Goal: Information Seeking & Learning: Learn about a topic

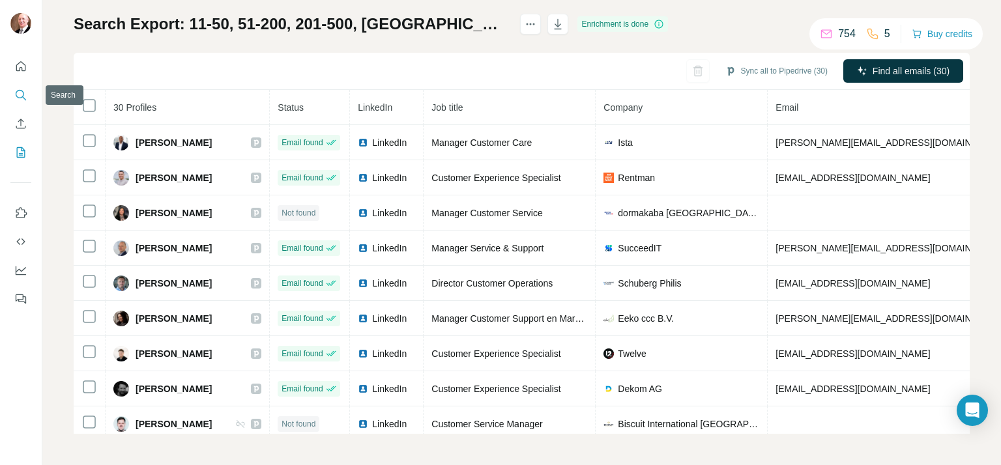
click at [18, 95] on icon "Search" at bounding box center [20, 95] width 13 height 13
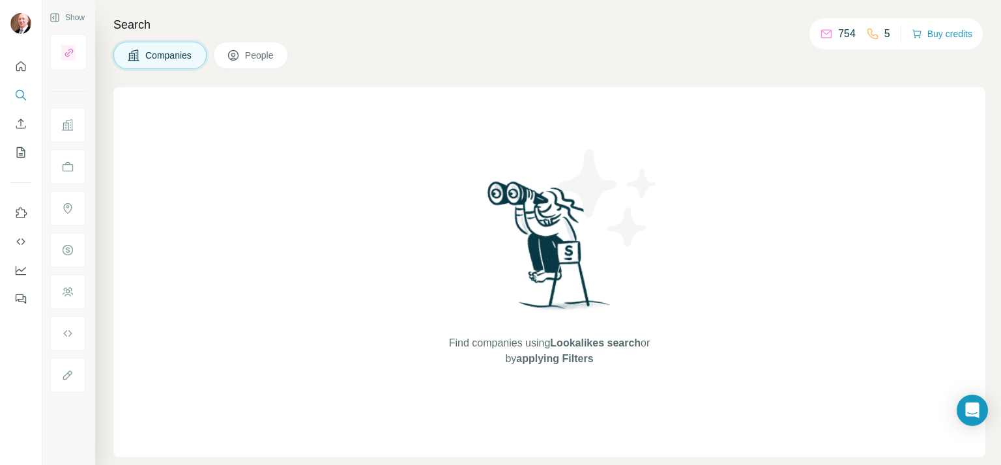
click at [248, 57] on span "People" at bounding box center [260, 55] width 30 height 13
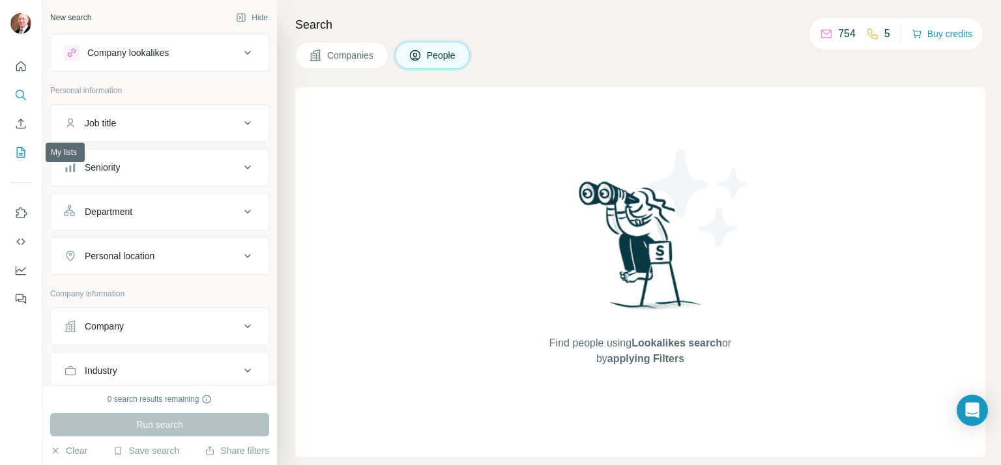
click at [18, 157] on icon "My lists" at bounding box center [20, 152] width 13 height 13
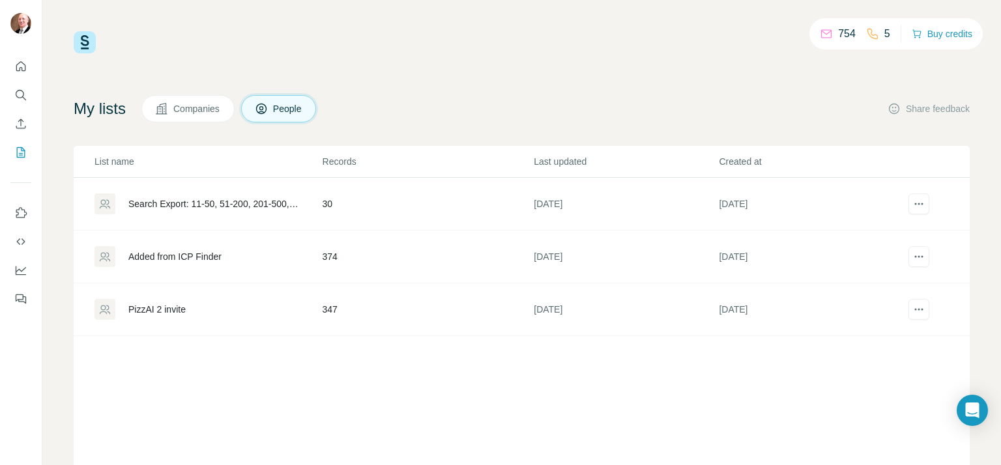
click at [161, 311] on div "PizzAI 2 invite" at bounding box center [156, 309] width 57 height 13
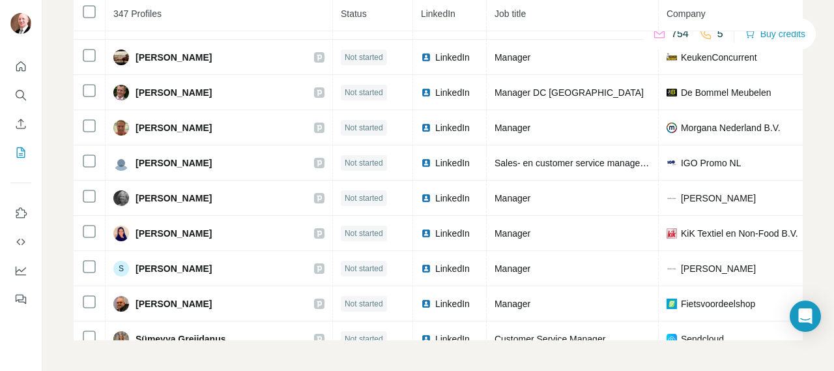
scroll to position [10255, 0]
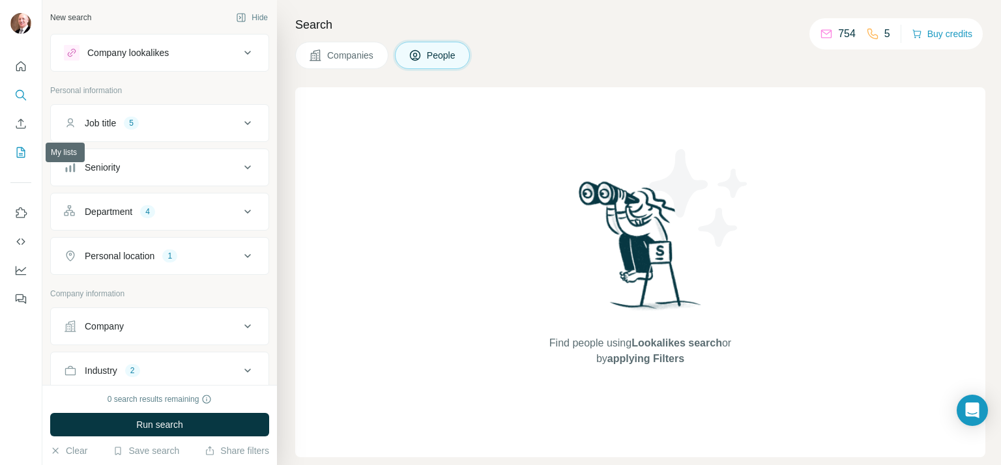
click at [22, 155] on icon "My lists" at bounding box center [22, 151] width 7 height 8
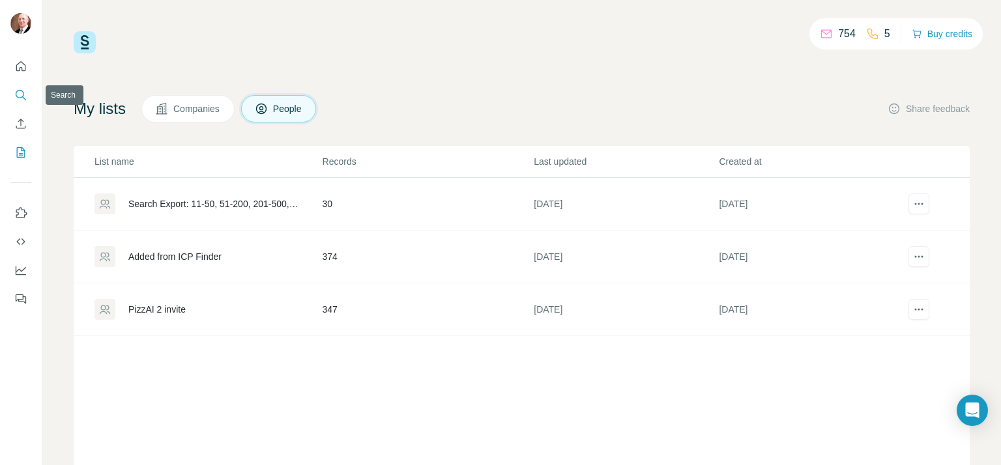
click at [19, 94] on icon "Search" at bounding box center [20, 95] width 13 height 13
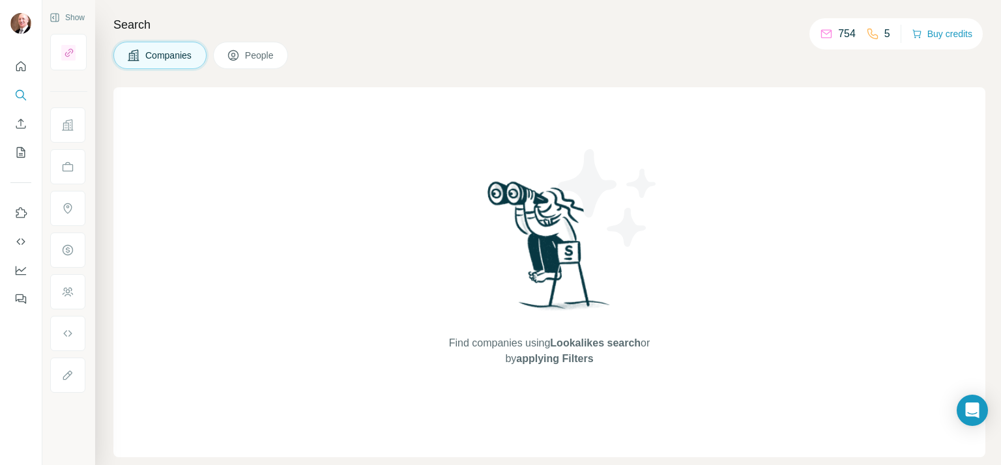
click at [269, 50] on span "People" at bounding box center [260, 55] width 30 height 13
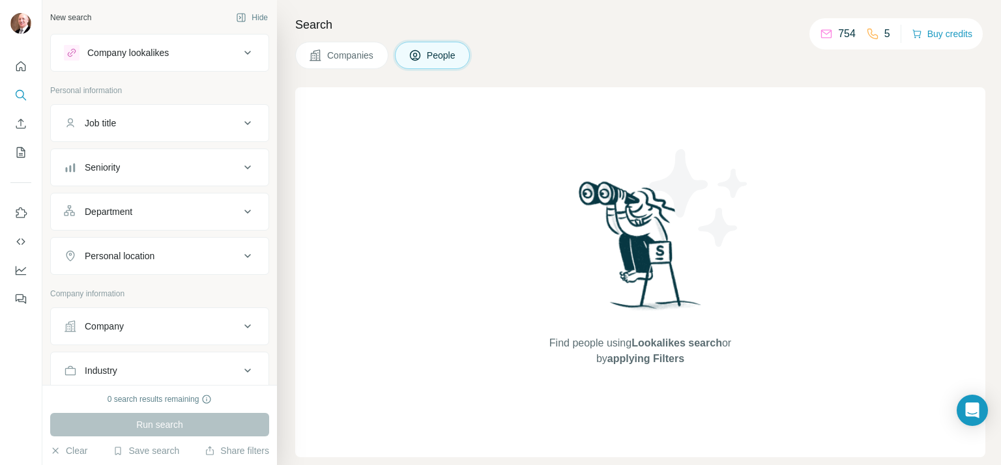
click at [143, 51] on div "Company lookalikes" at bounding box center [127, 52] width 81 height 13
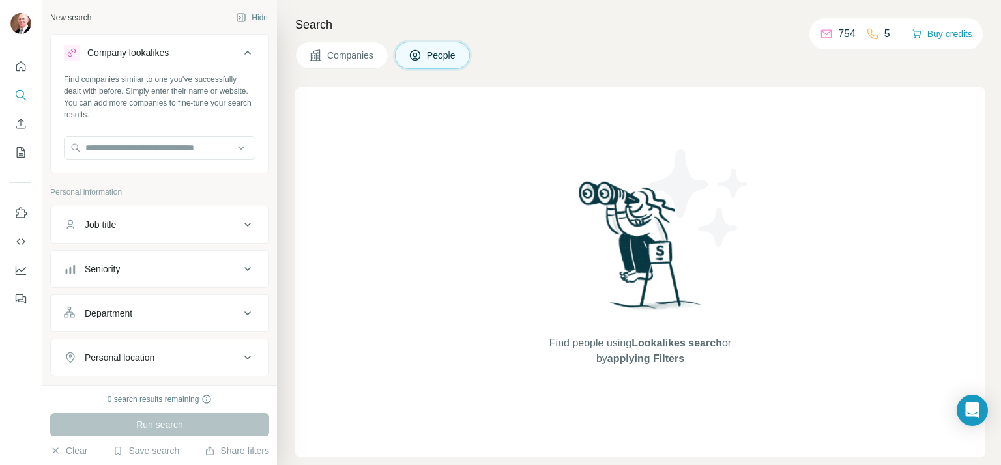
click at [188, 226] on div "Job title" at bounding box center [152, 224] width 176 height 13
click at [188, 225] on div "Job title" at bounding box center [152, 224] width 176 height 13
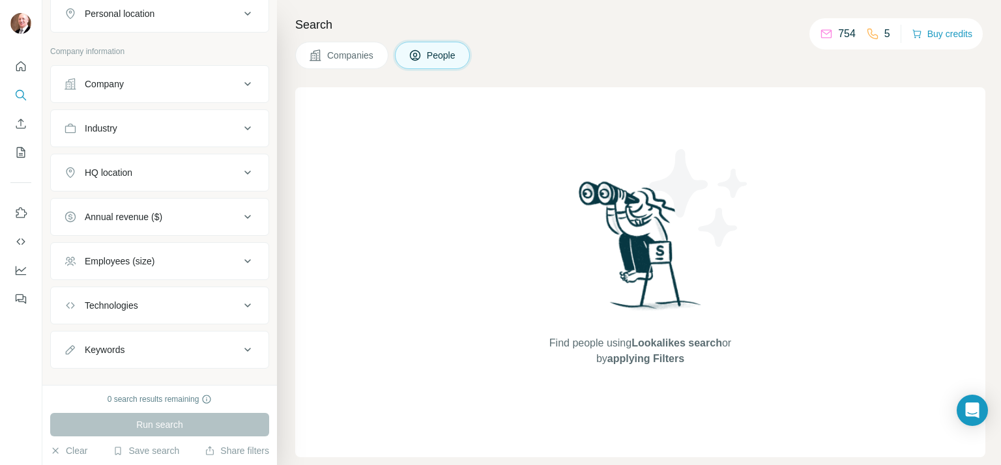
scroll to position [361, 0]
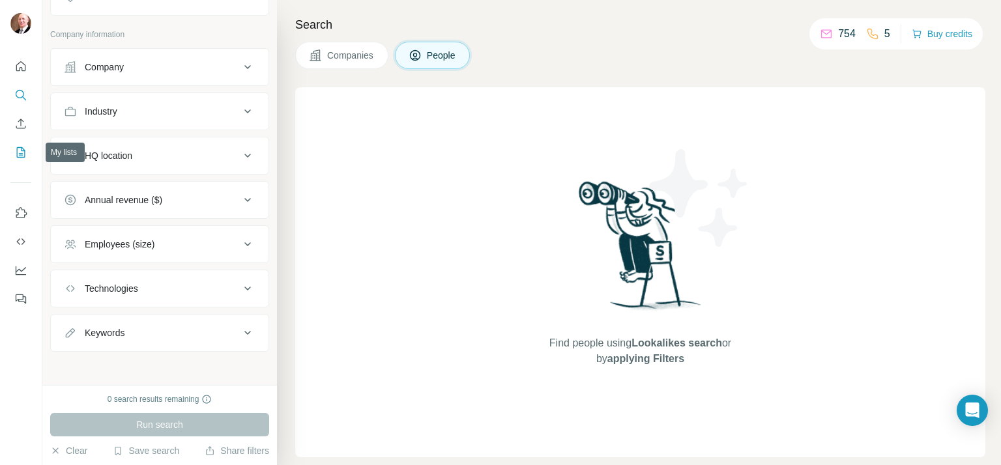
click at [16, 153] on icon "My lists" at bounding box center [20, 152] width 13 height 13
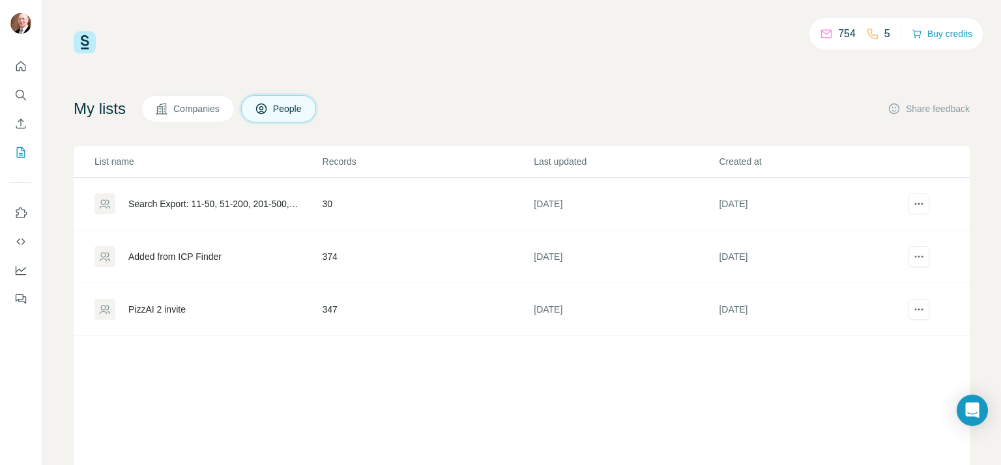
click at [156, 307] on div "PizzAI 2 invite" at bounding box center [156, 309] width 57 height 13
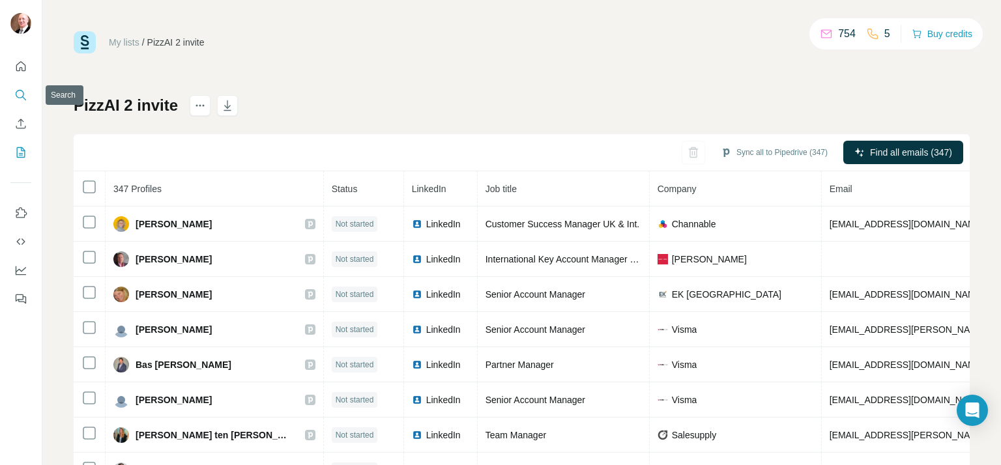
click at [22, 93] on icon "Search" at bounding box center [20, 95] width 13 height 13
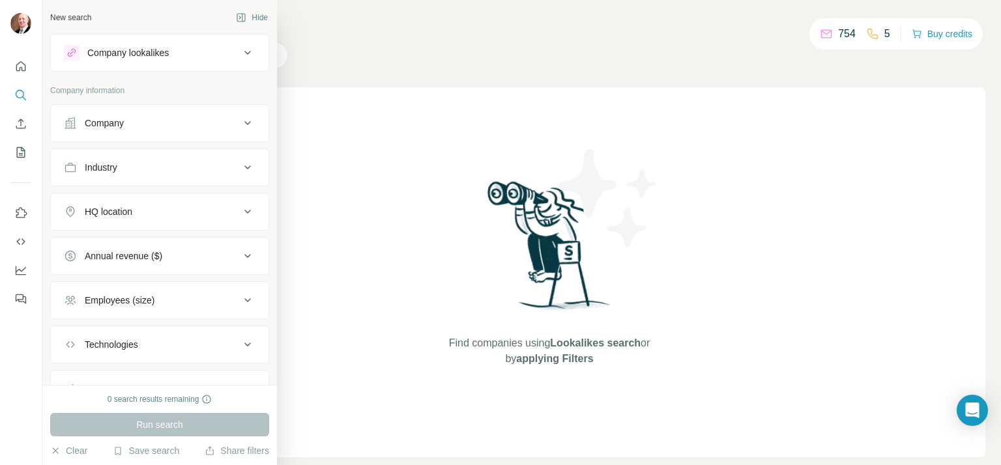
click at [78, 18] on div "New search" at bounding box center [70, 18] width 41 height 12
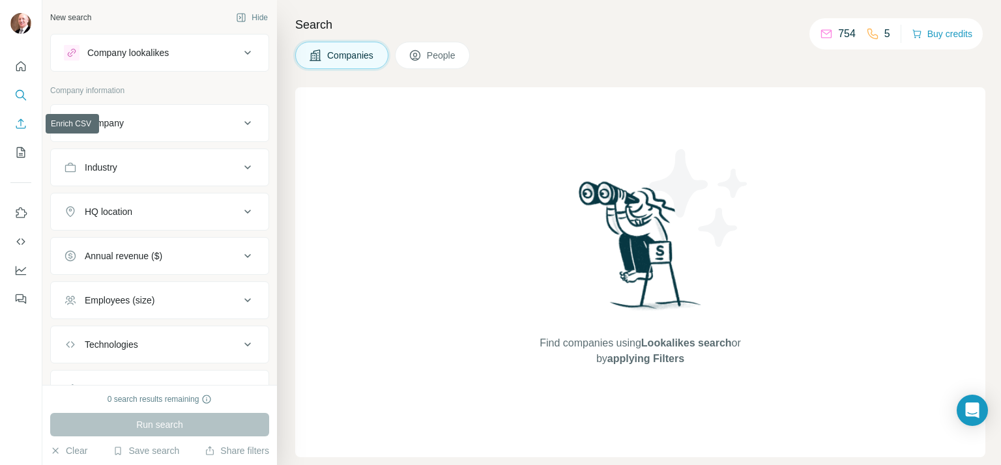
click at [23, 123] on icon "Enrich CSV" at bounding box center [20, 123] width 13 height 13
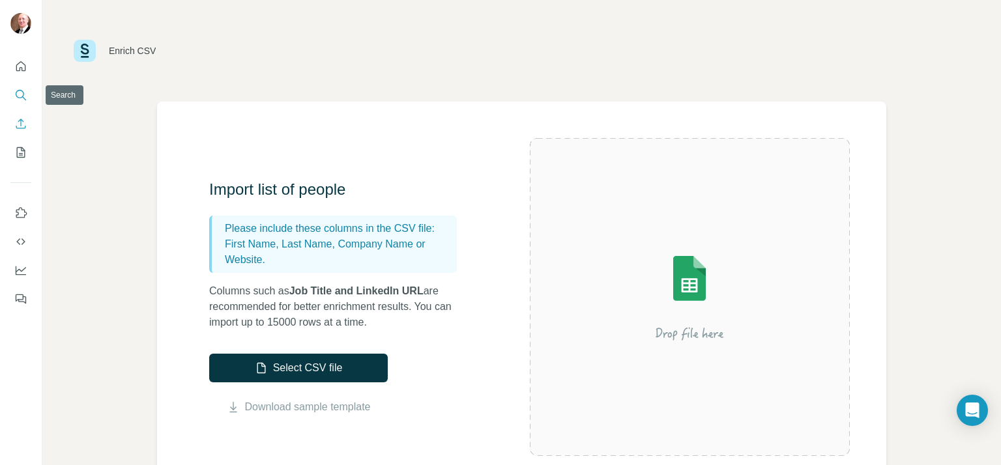
click at [18, 91] on icon "Search" at bounding box center [20, 95] width 13 height 13
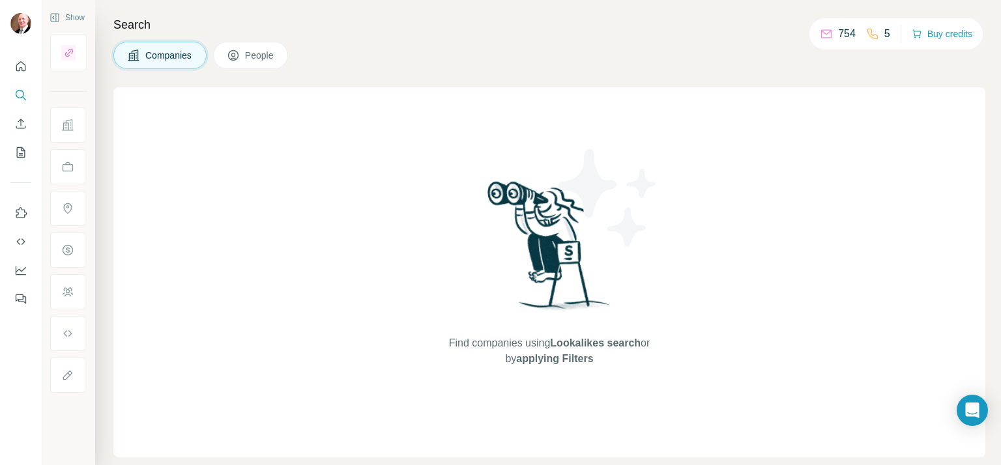
click at [253, 58] on span "People" at bounding box center [260, 55] width 30 height 13
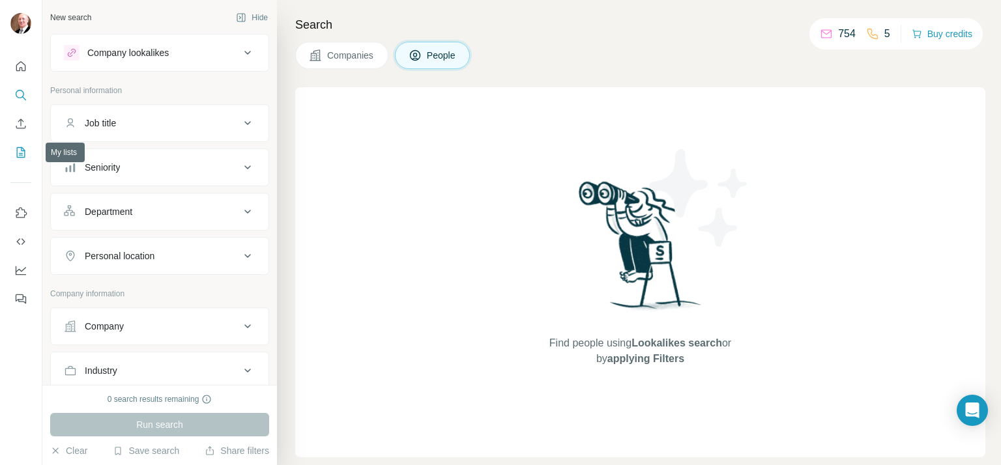
click at [21, 153] on icon "My lists" at bounding box center [20, 152] width 13 height 13
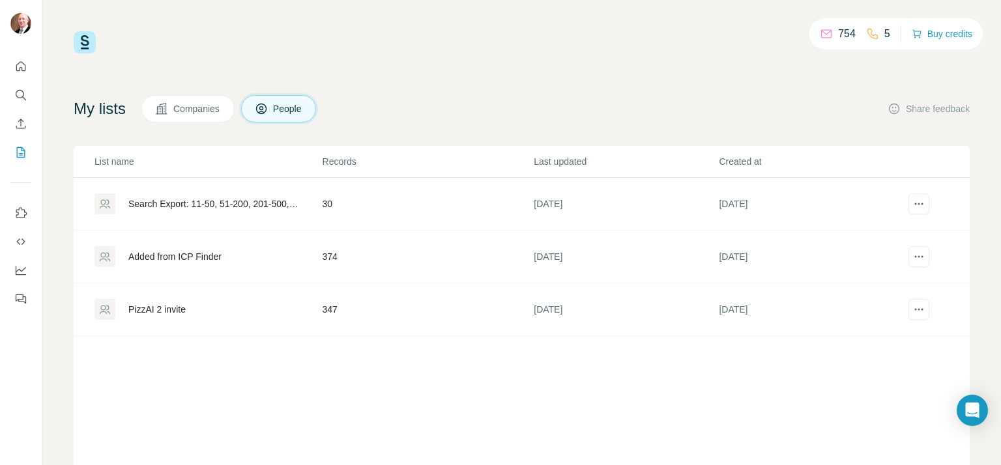
click at [175, 252] on div "Added from ICP Finder" at bounding box center [174, 256] width 93 height 13
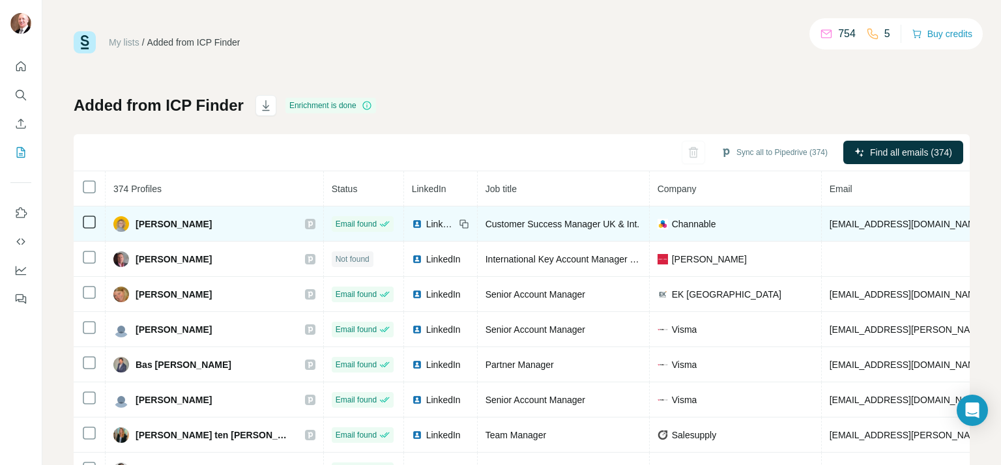
click at [162, 224] on span "[PERSON_NAME]" at bounding box center [174, 224] width 76 height 13
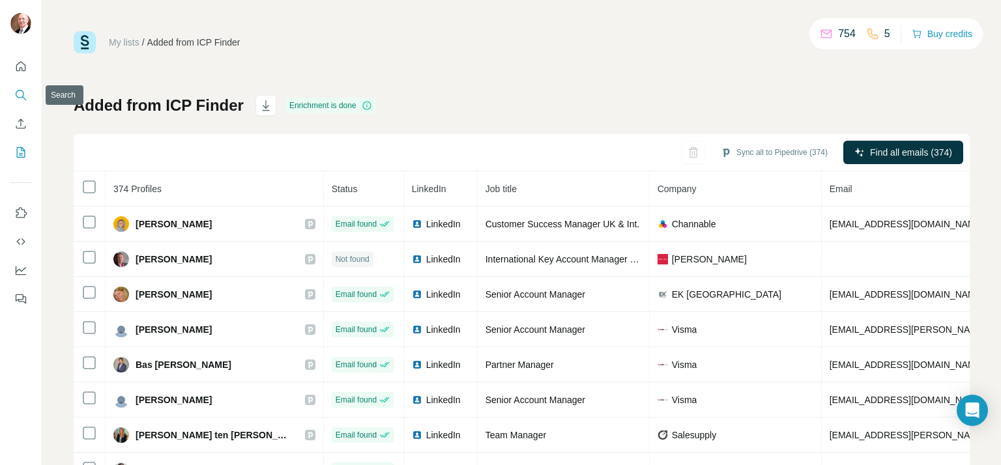
click at [21, 96] on icon "Search" at bounding box center [20, 95] width 13 height 13
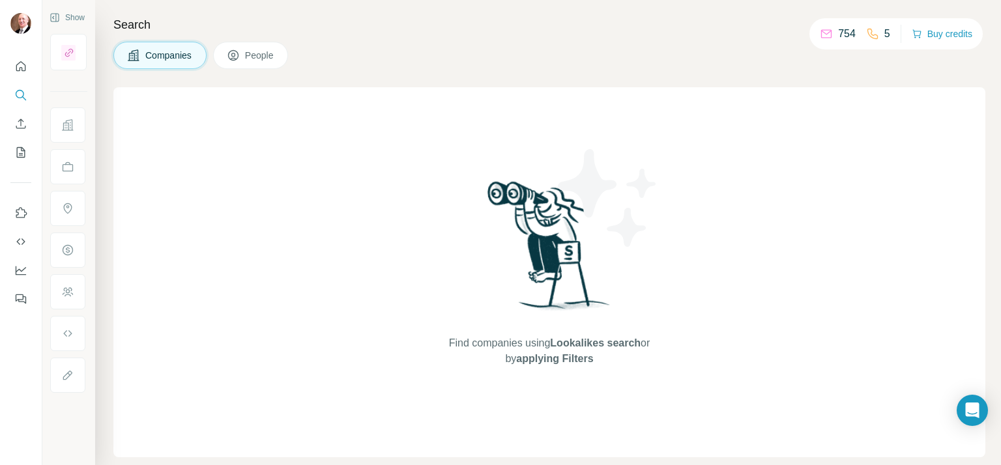
click at [245, 60] on button "People" at bounding box center [251, 55] width 76 height 27
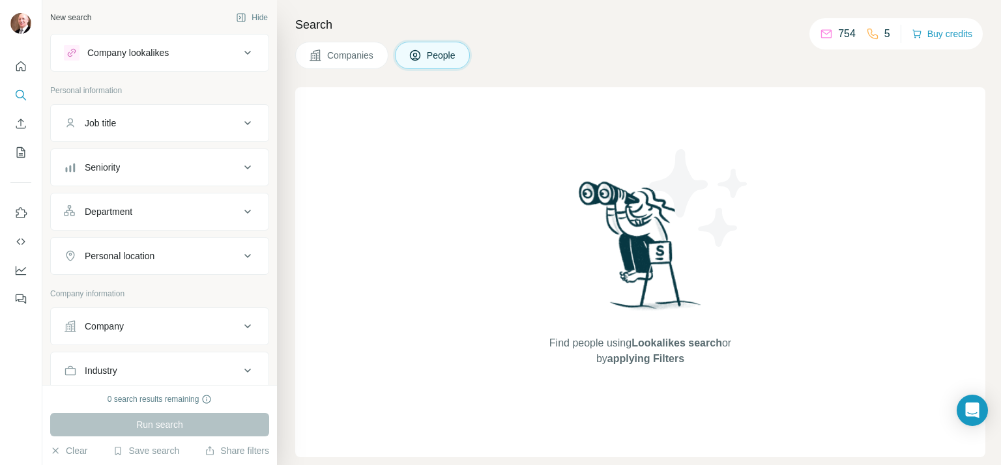
click at [169, 121] on div "Job title" at bounding box center [152, 123] width 176 height 13
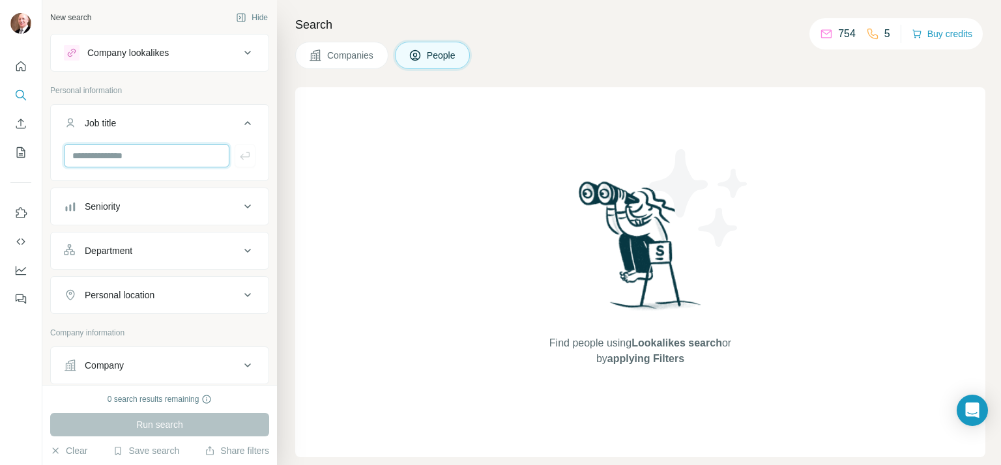
click at [180, 154] on input "text" at bounding box center [147, 155] width 166 height 23
click at [168, 200] on div "Seniority" at bounding box center [152, 206] width 176 height 13
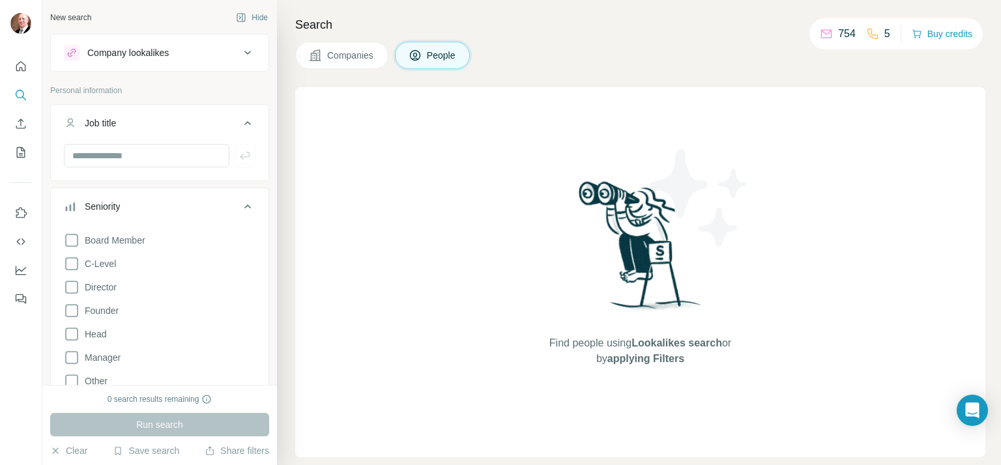
click at [154, 52] on div "Company lookalikes" at bounding box center [127, 52] width 81 height 13
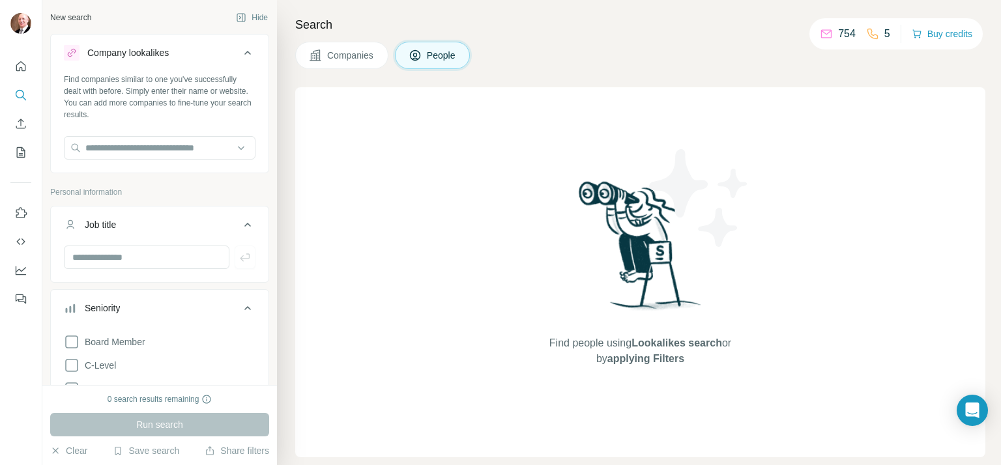
click at [154, 53] on div "Company lookalikes" at bounding box center [127, 52] width 81 height 13
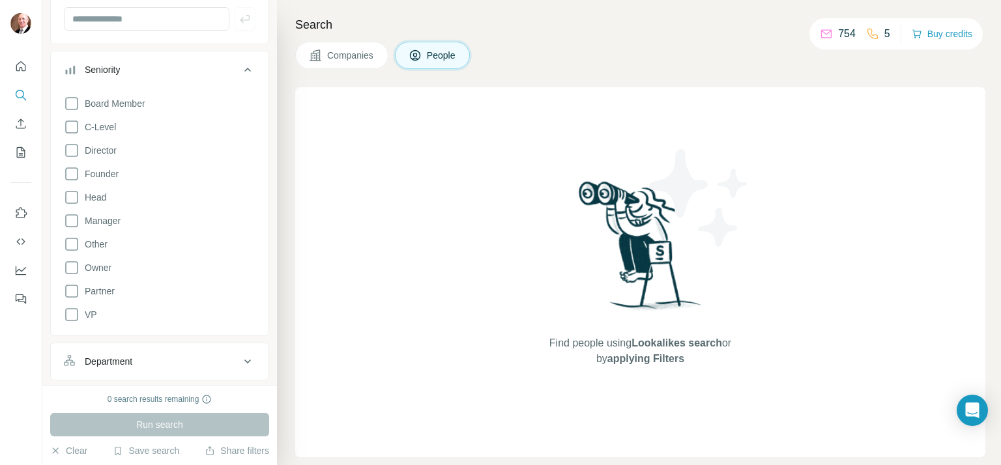
scroll to position [152, 0]
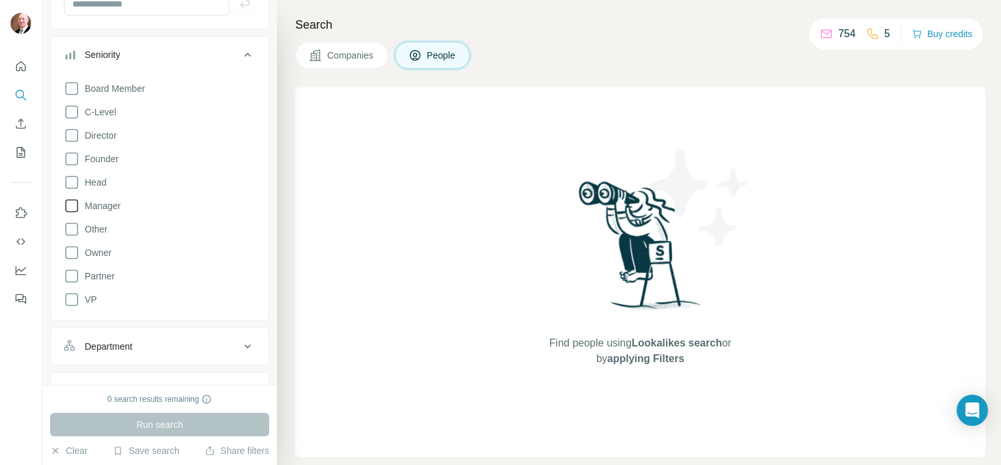
click at [76, 205] on icon at bounding box center [72, 206] width 16 height 16
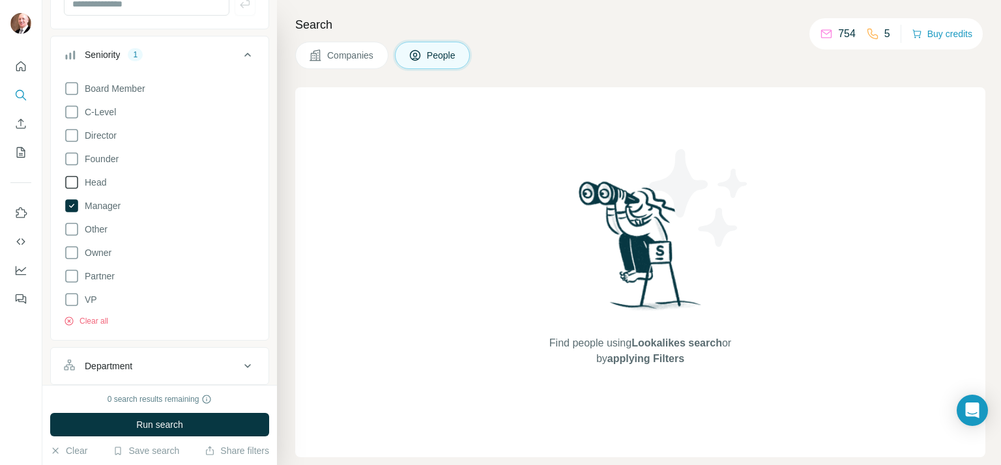
click at [74, 179] on icon at bounding box center [72, 183] width 16 height 16
click at [71, 135] on icon at bounding box center [72, 136] width 16 height 16
click at [69, 159] on icon at bounding box center [72, 159] width 16 height 16
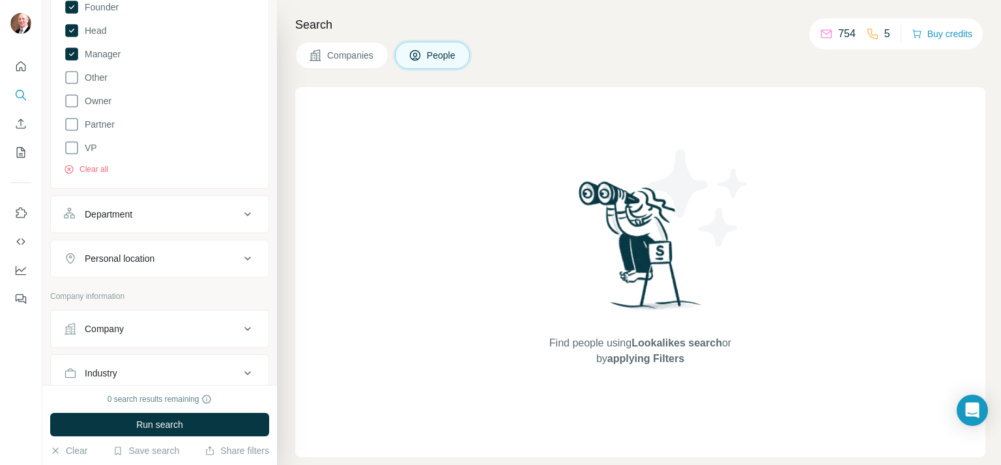
click at [124, 214] on div "Department" at bounding box center [109, 214] width 48 height 13
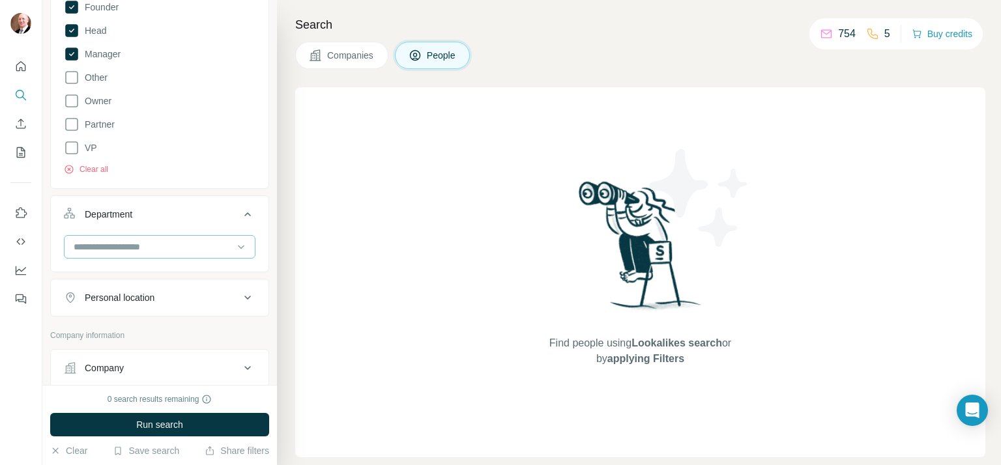
click at [124, 246] on input at bounding box center [152, 247] width 161 height 14
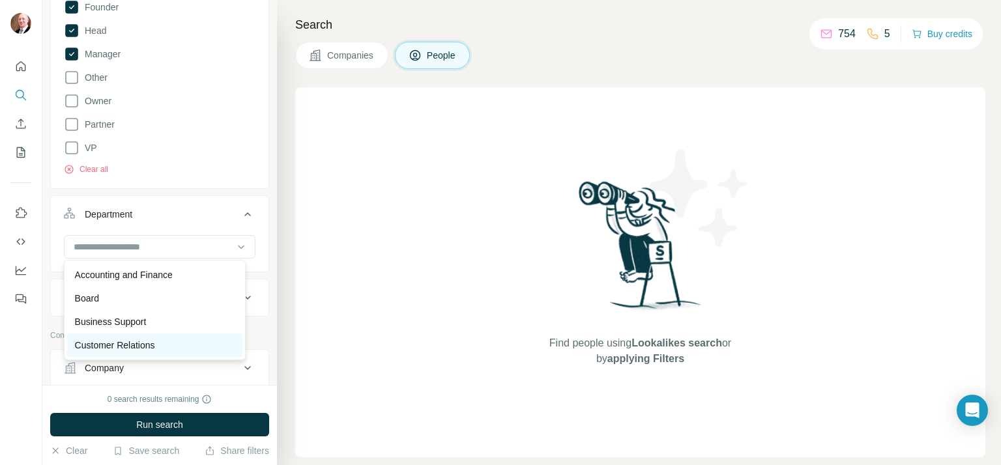
click at [110, 340] on p "Customer Relations" at bounding box center [115, 345] width 80 height 13
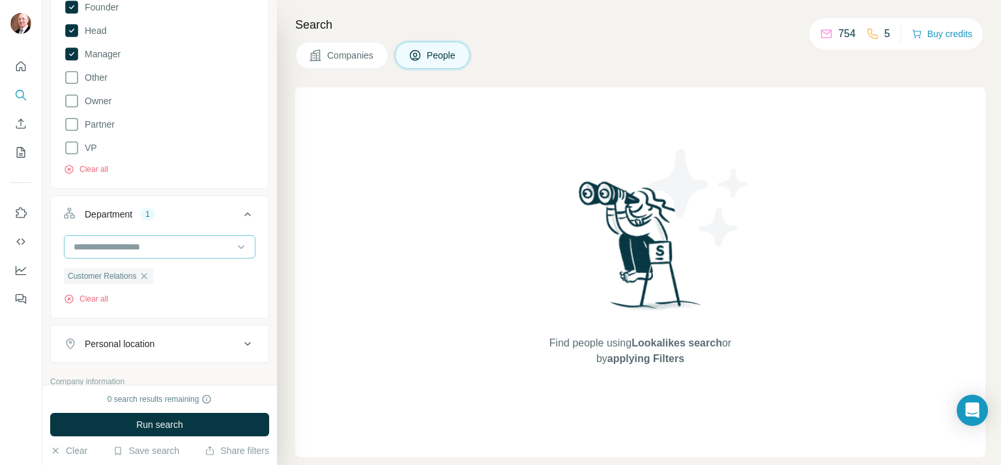
scroll to position [456, 0]
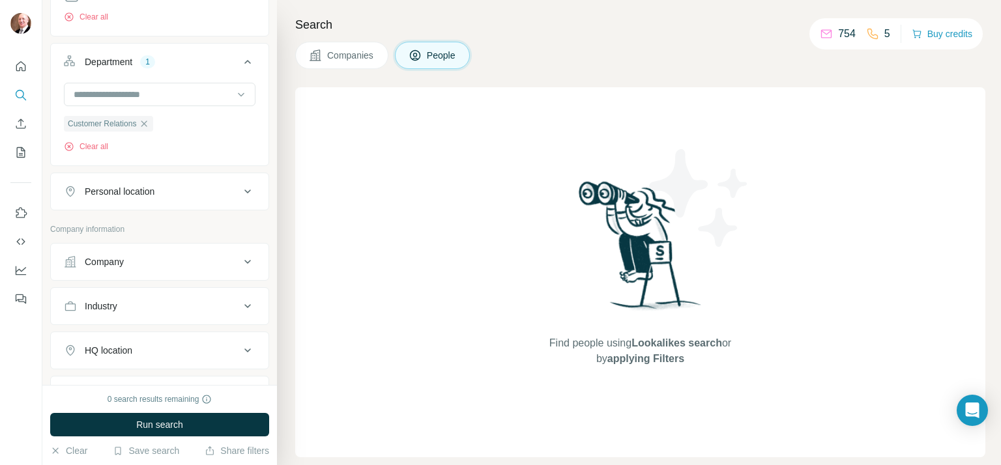
click at [130, 194] on div "Personal location" at bounding box center [120, 191] width 70 height 13
click at [125, 220] on input "text" at bounding box center [160, 223] width 192 height 23
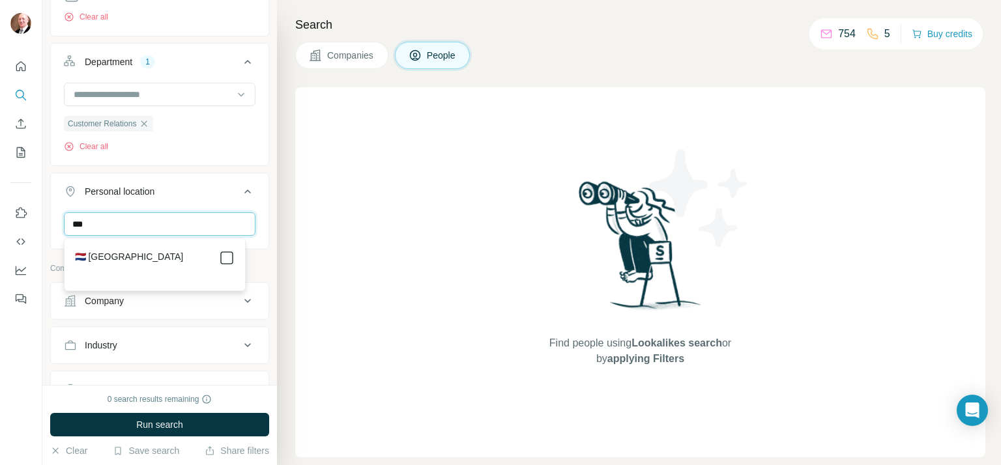
type input "***"
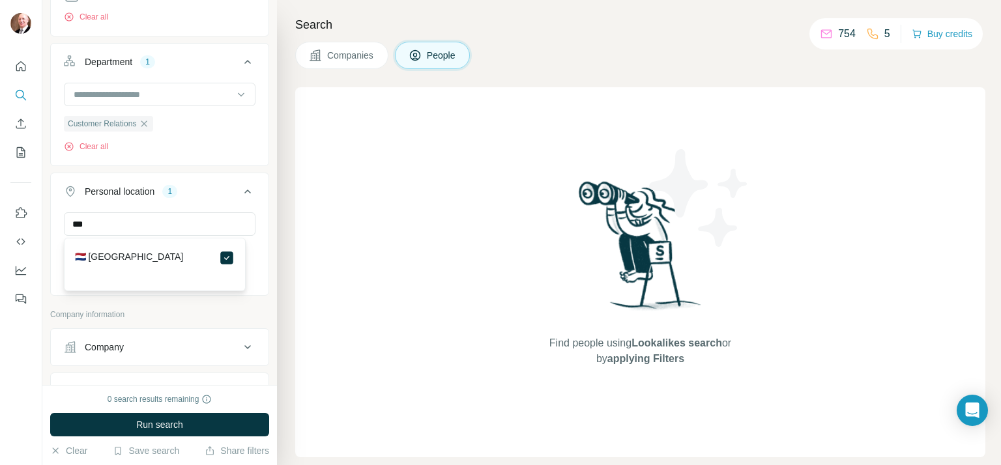
click at [113, 255] on label "🇳🇱 Netherlands" at bounding box center [129, 258] width 109 height 16
click at [353, 263] on div "Find people using Lookalikes search or by applying Filters" at bounding box center [640, 272] width 690 height 370
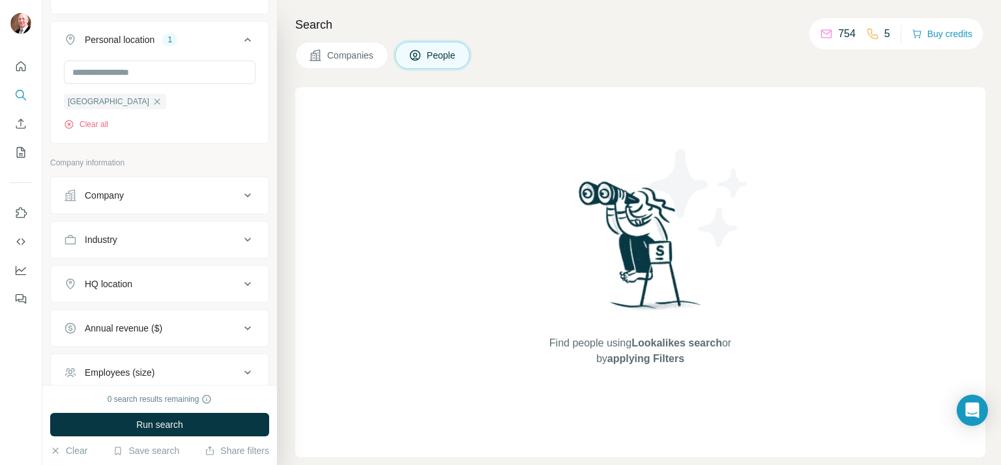
click at [209, 194] on div "Company" at bounding box center [152, 195] width 176 height 13
click at [182, 274] on div "Industry" at bounding box center [152, 278] width 176 height 13
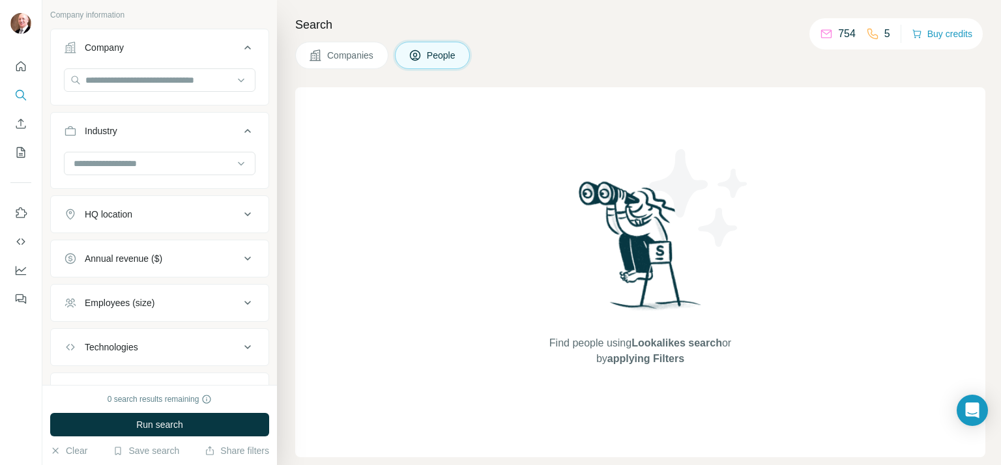
scroll to position [760, 0]
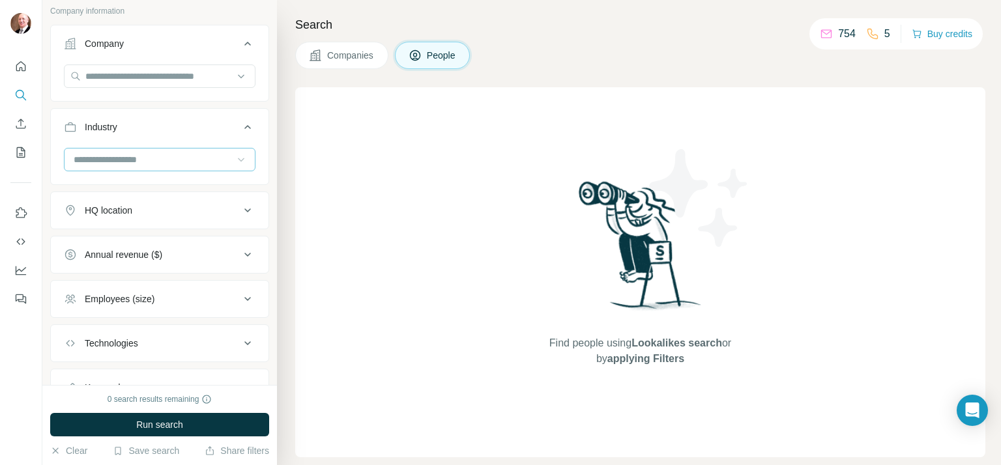
click at [235, 158] on icon at bounding box center [241, 159] width 13 height 13
type input "*"
type input "****"
click at [133, 190] on div "SaaS" at bounding box center [155, 188] width 160 height 13
click at [168, 343] on div "Employees (size)" at bounding box center [152, 345] width 176 height 13
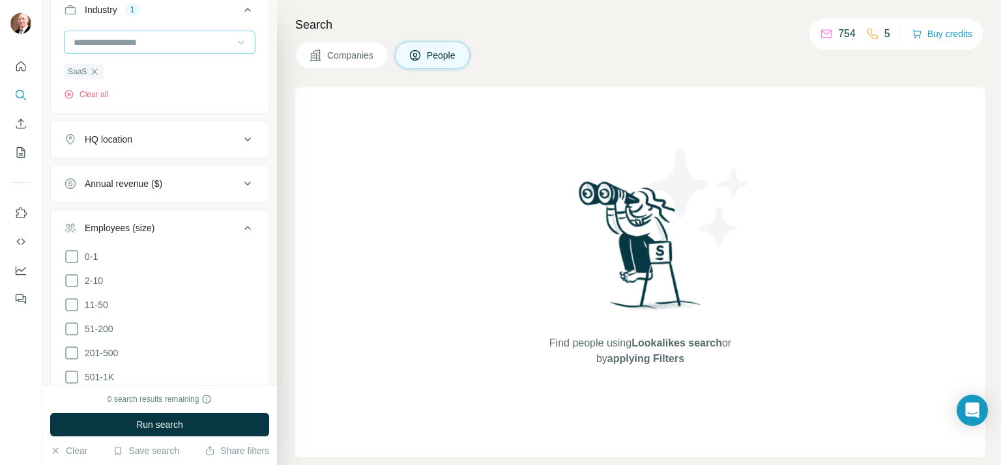
scroll to position [912, 0]
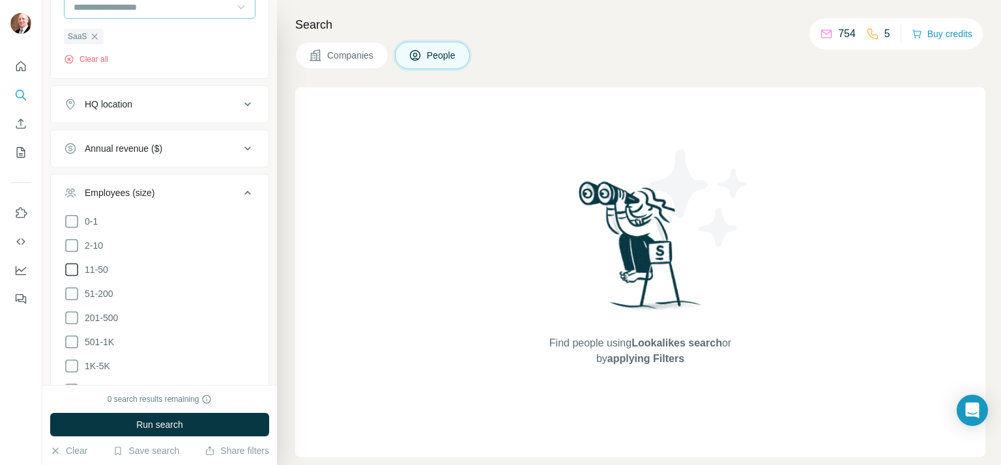
click at [70, 268] on icon at bounding box center [72, 270] width 16 height 16
click at [70, 292] on icon at bounding box center [72, 294] width 16 height 16
click at [71, 312] on icon at bounding box center [72, 318] width 16 height 16
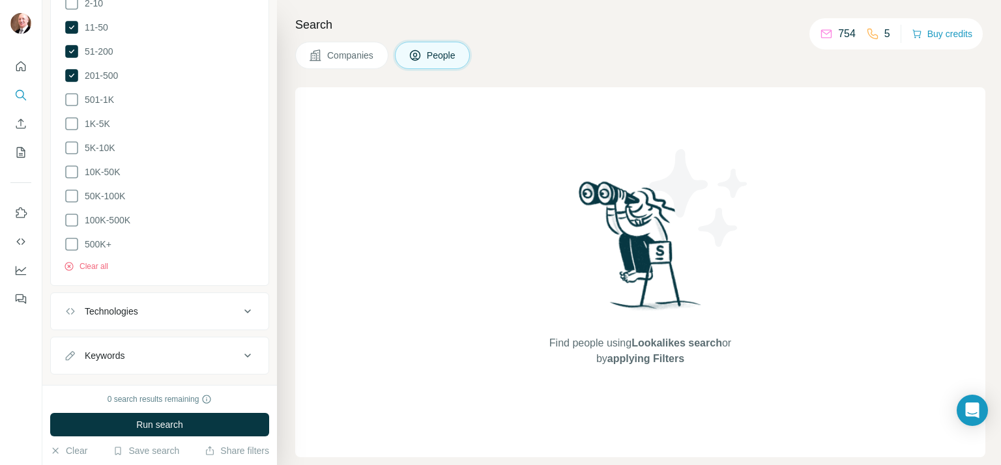
scroll to position [1178, 0]
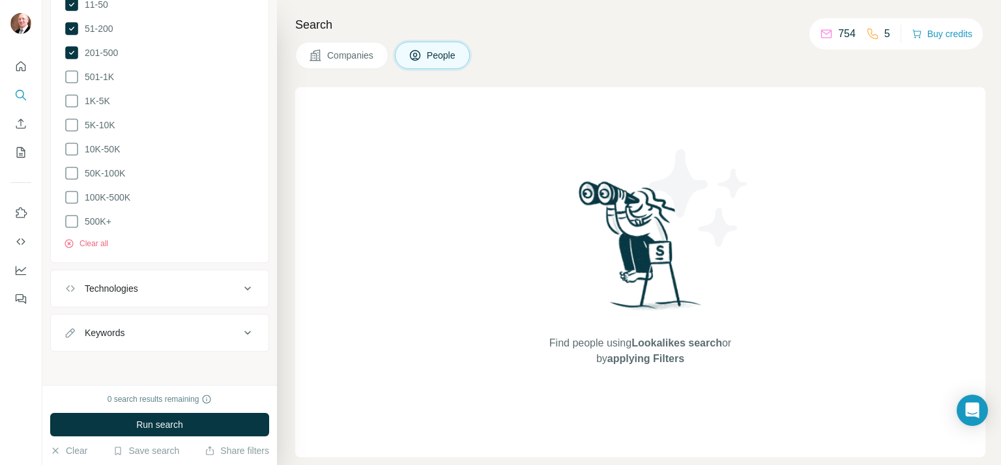
click at [181, 283] on div "Technologies" at bounding box center [152, 288] width 176 height 13
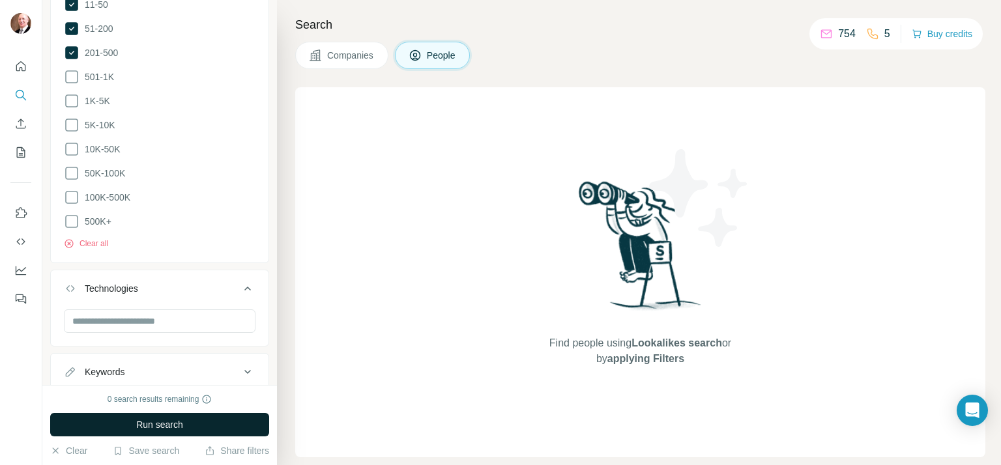
click at [154, 422] on span "Run search" at bounding box center [159, 424] width 47 height 13
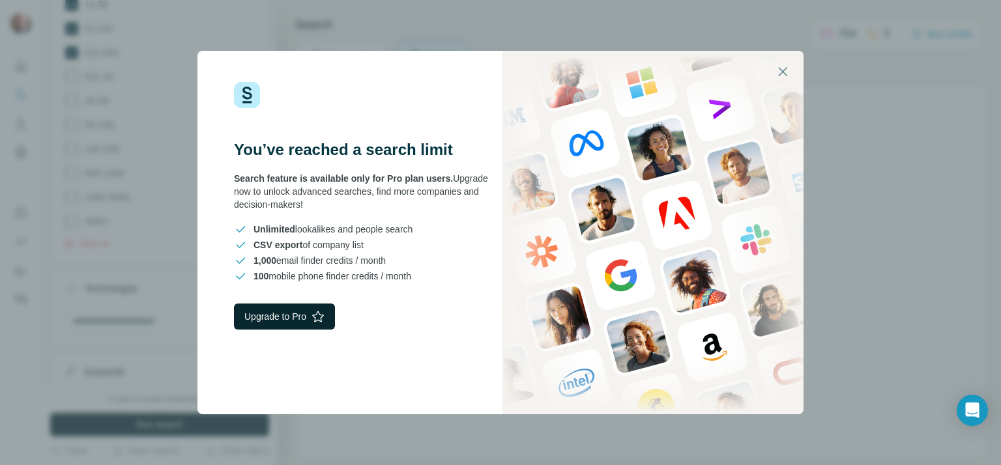
click at [301, 318] on button "Upgrade to Pro" at bounding box center [284, 317] width 101 height 26
